Goal: Contribute content: Add original content to the website for others to see

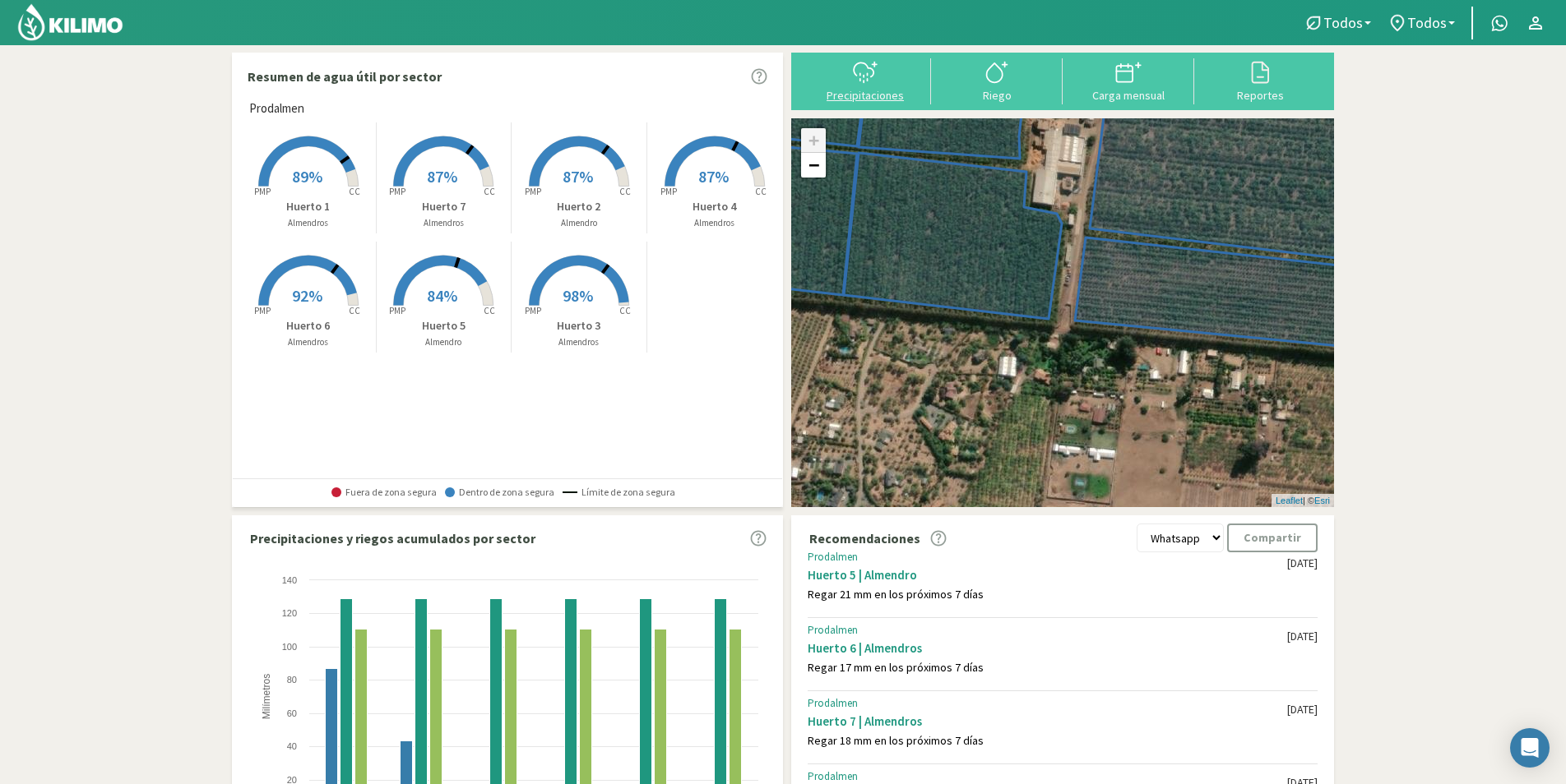
click at [881, 99] on div "Precipitaciones" at bounding box center [865, 95] width 122 height 12
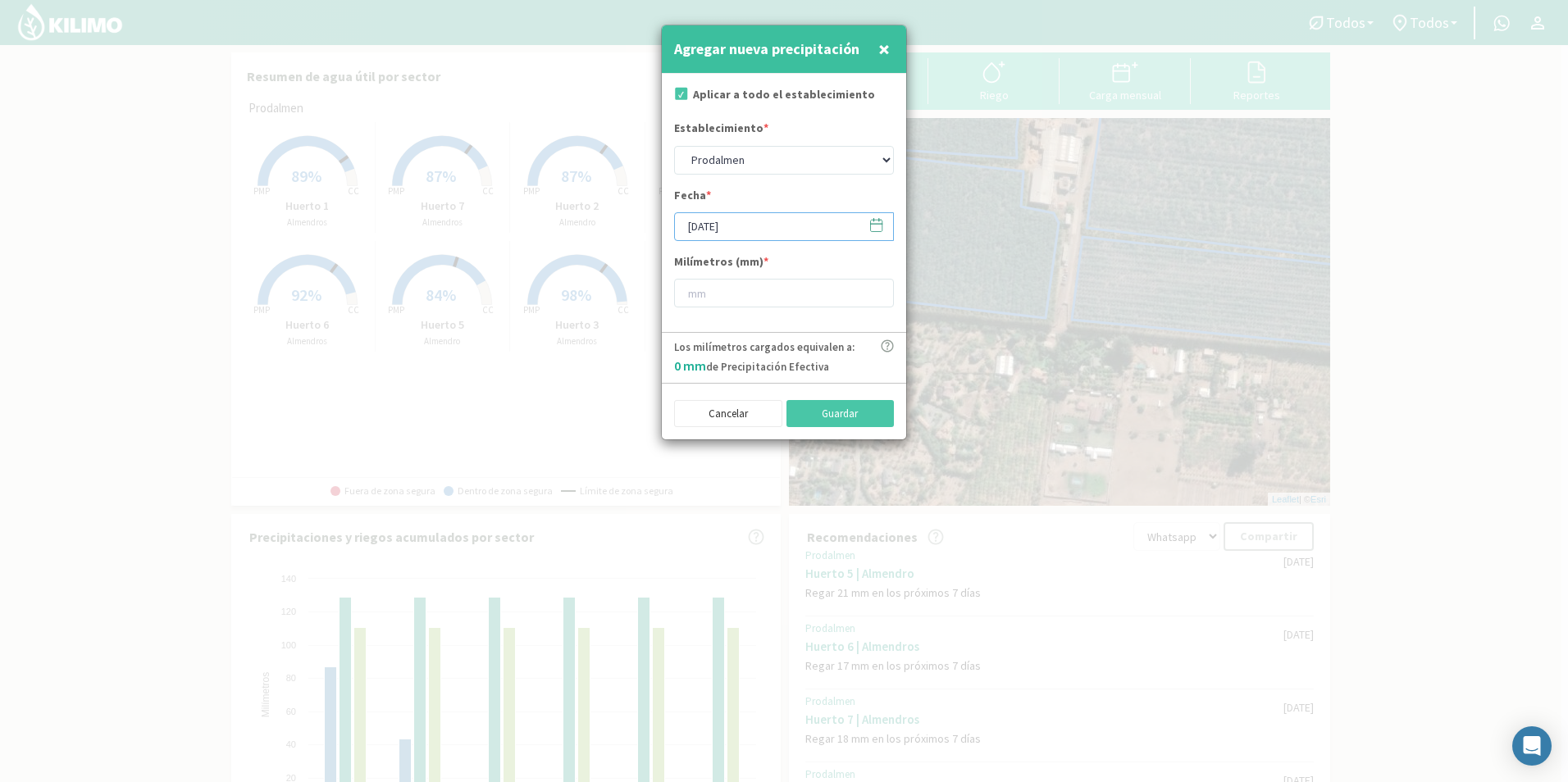
click at [888, 227] on input "[DATE]" at bounding box center [784, 226] width 220 height 29
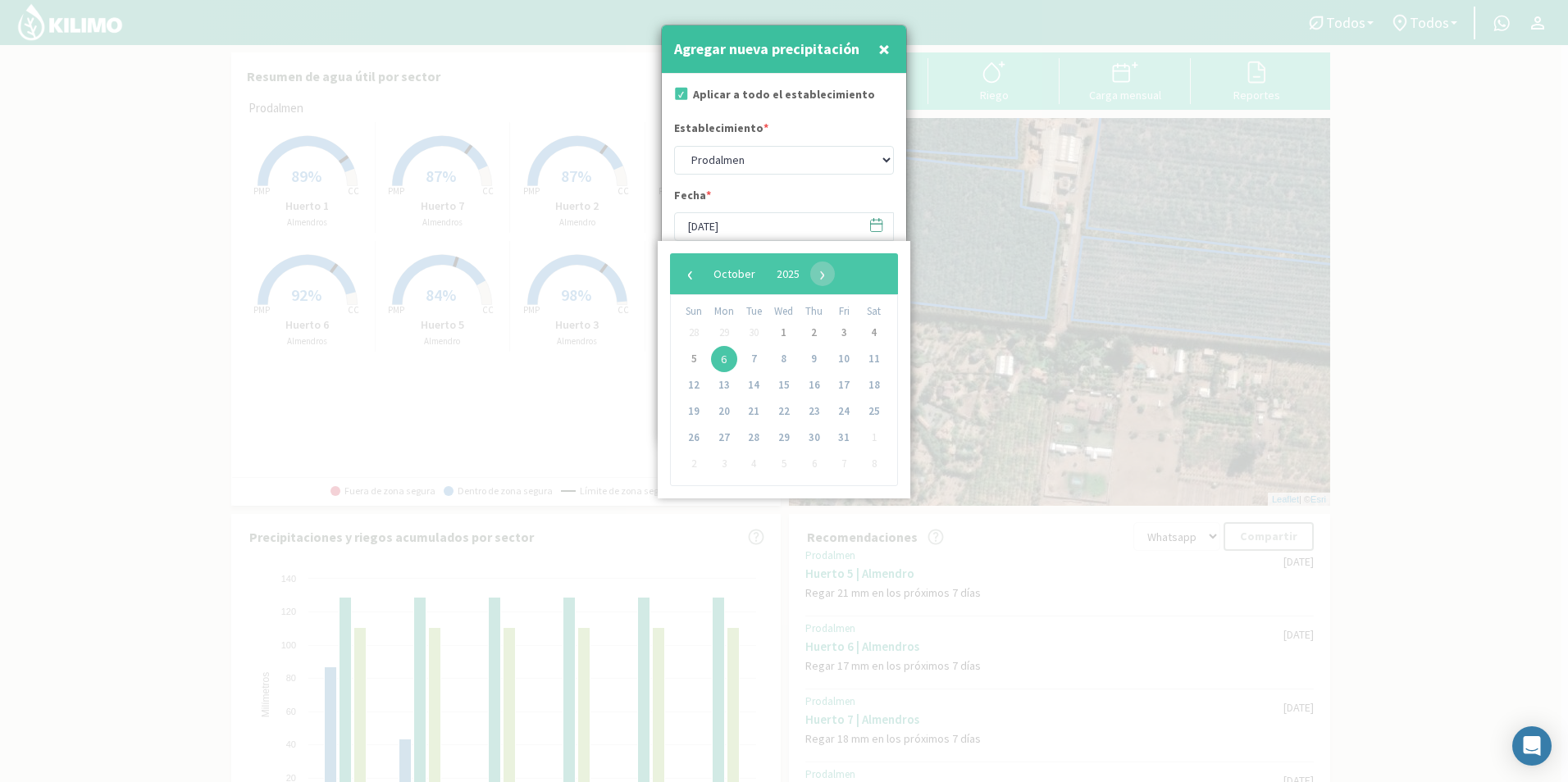
click at [882, 228] on icon at bounding box center [877, 226] width 12 height 12
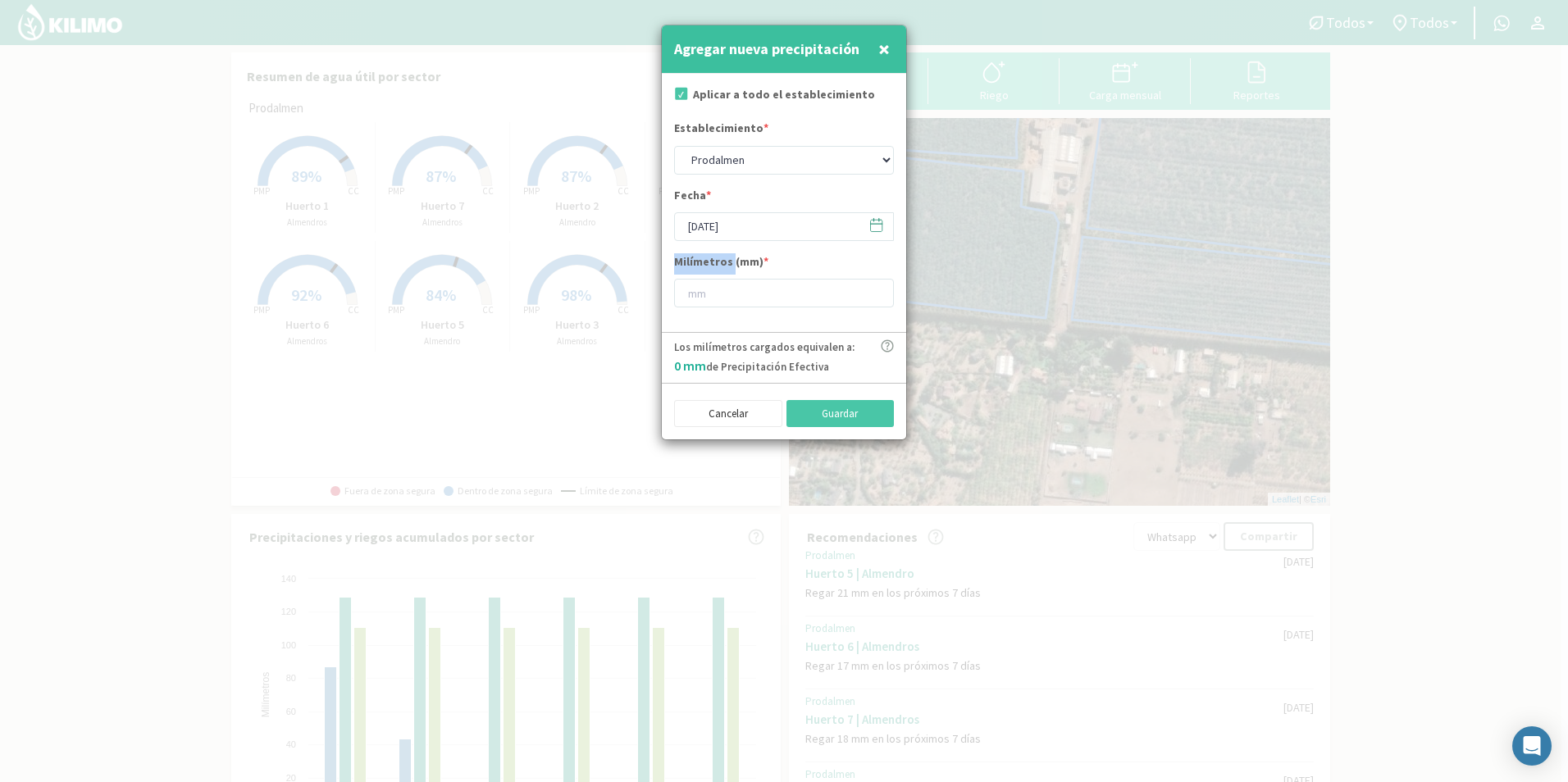
click at [882, 228] on icon at bounding box center [877, 226] width 12 height 12
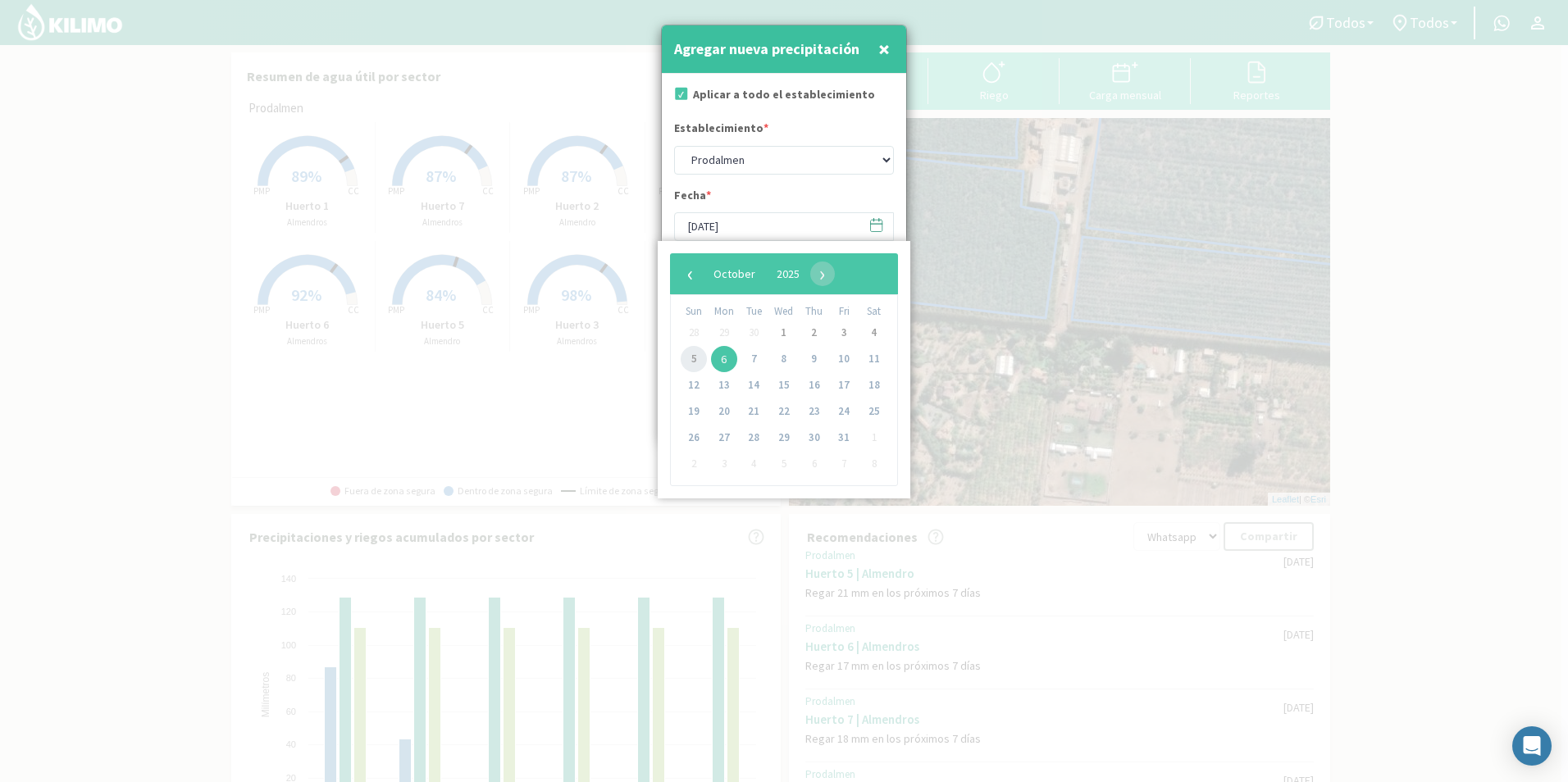
click at [690, 348] on span "5" at bounding box center [693, 360] width 26 height 26
type input "[DATE]"
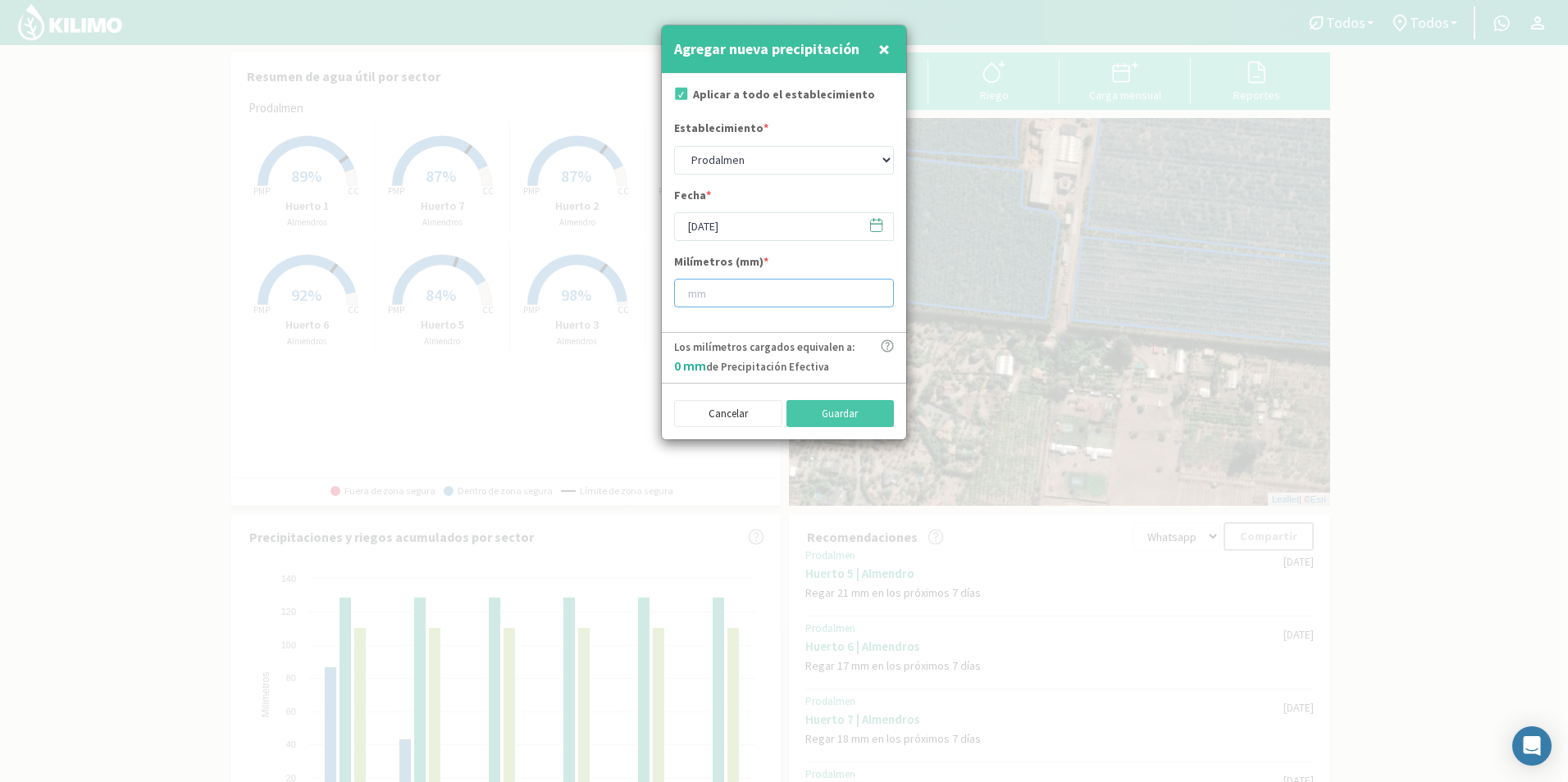
click at [736, 293] on input "number" at bounding box center [784, 293] width 220 height 29
type input "5"
click at [859, 405] on button "Guardar" at bounding box center [840, 414] width 108 height 28
type input "[DATE]"
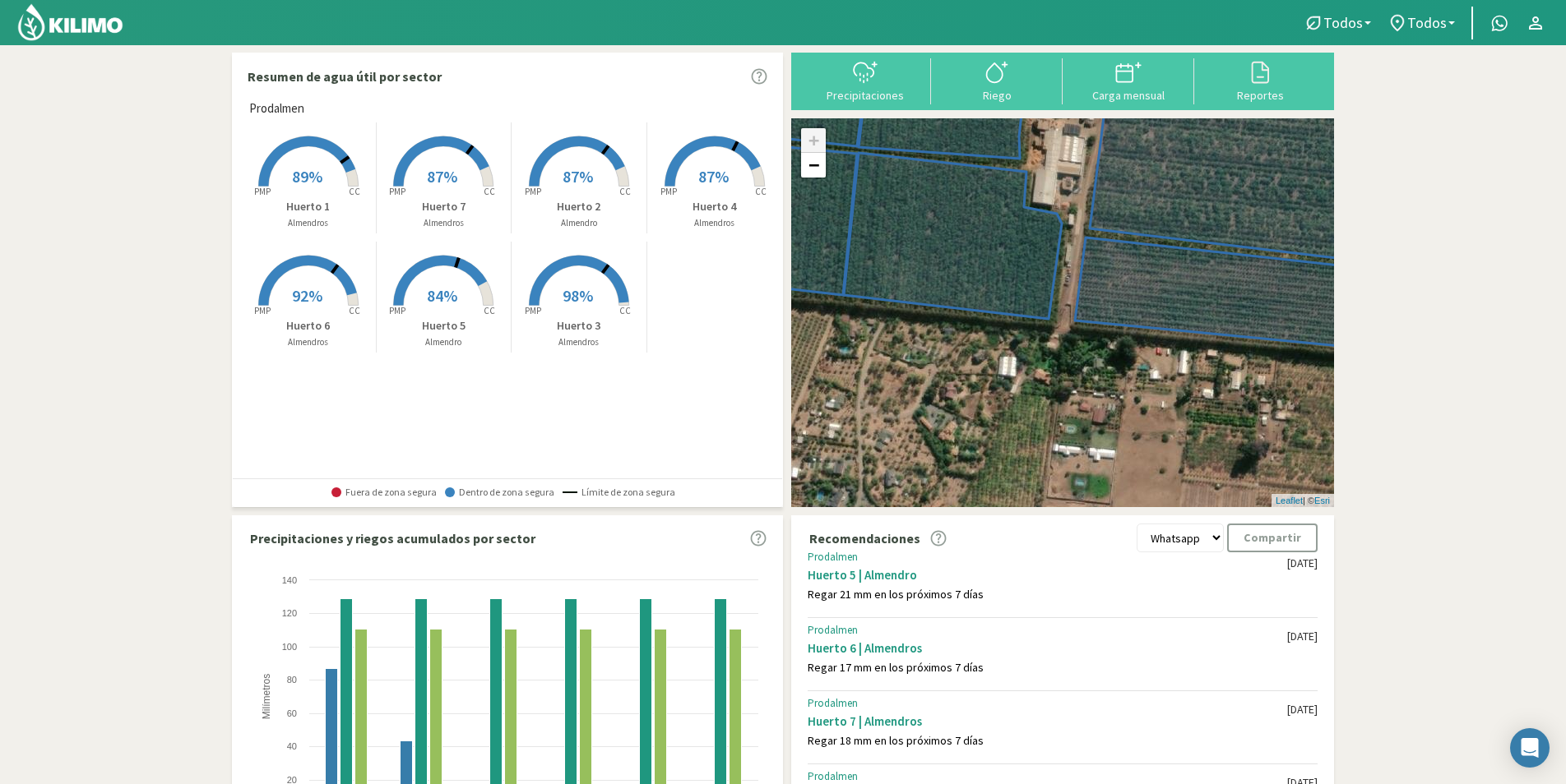
click at [77, 41] on img at bounding box center [70, 22] width 108 height 40
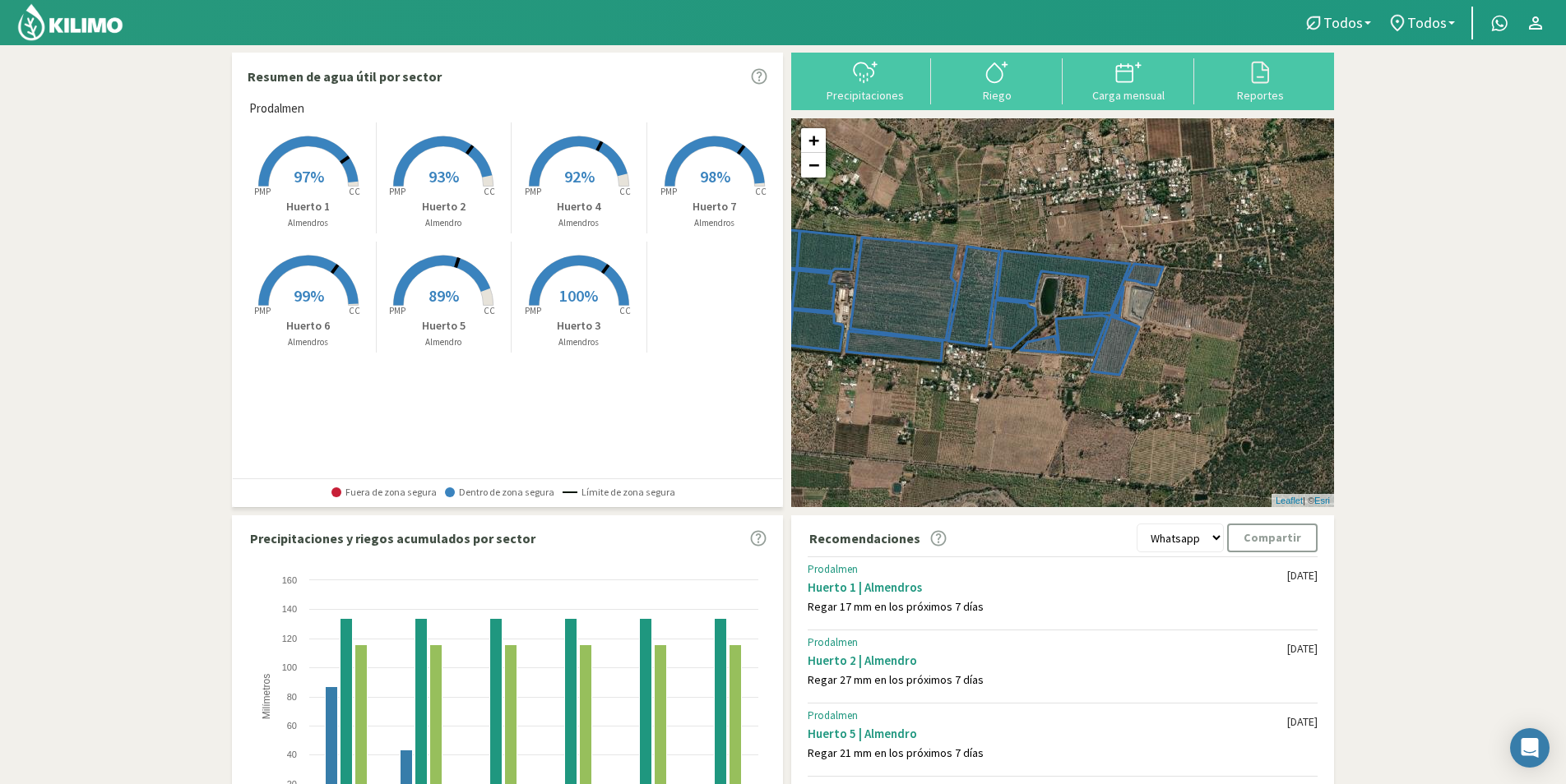
click at [36, 17] on img at bounding box center [70, 22] width 108 height 40
